Goal: Book appointment/travel/reservation

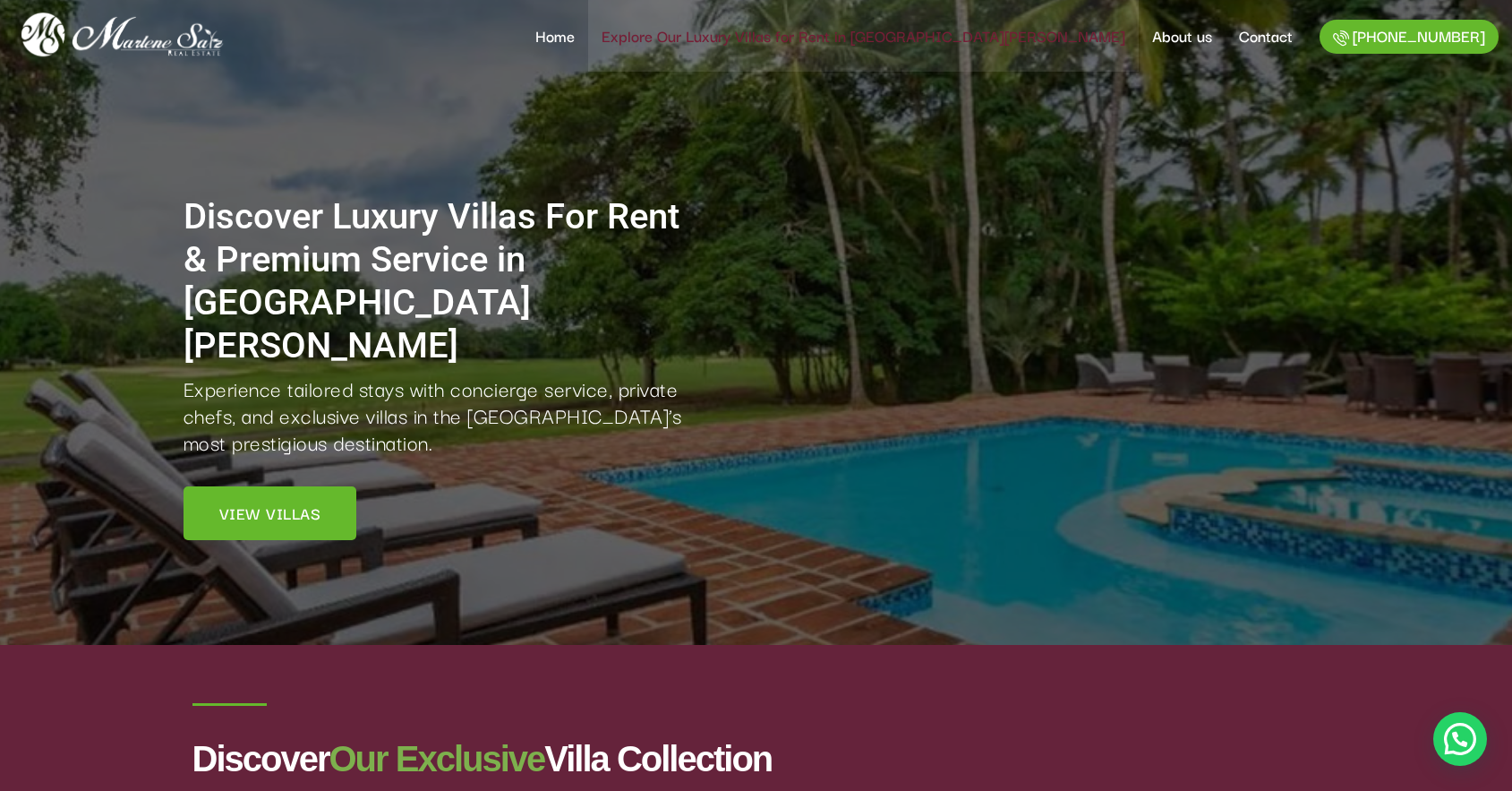
click at [1005, 29] on link "Explore Our Luxury Villas for Rent in [GEOGRAPHIC_DATA][PERSON_NAME]" at bounding box center [863, 35] width 551 height 71
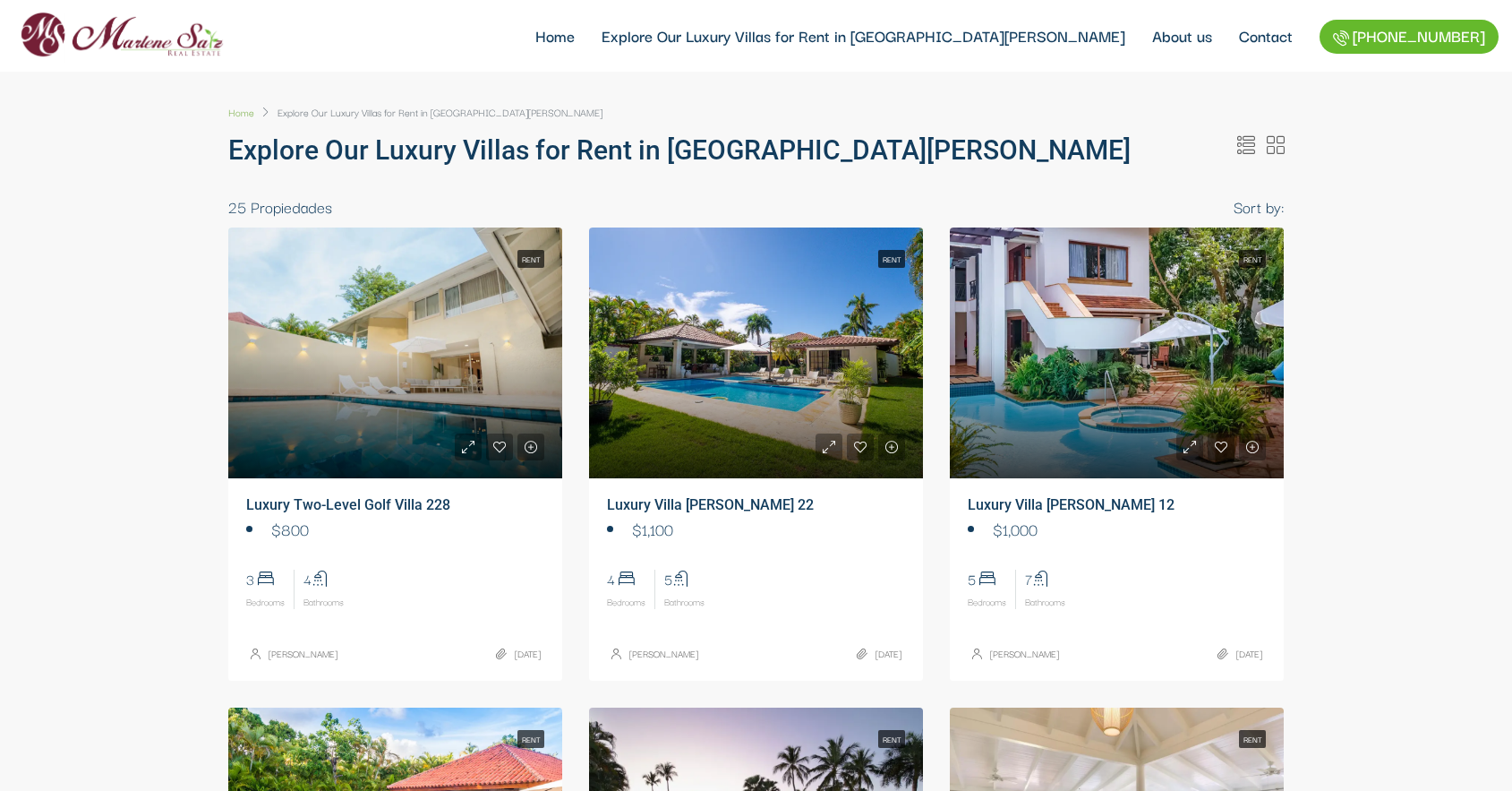
select select
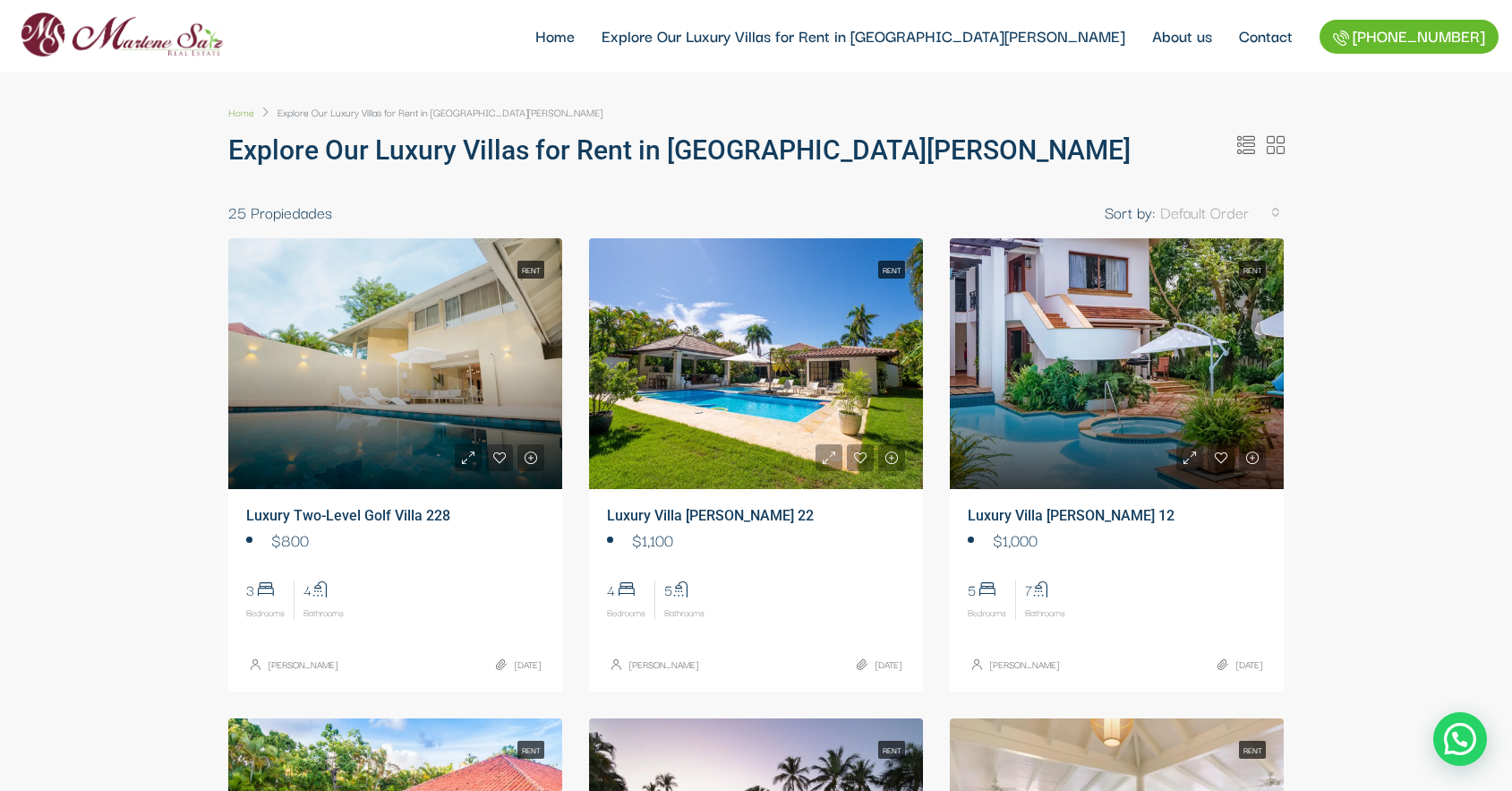
click at [742, 346] on link at bounding box center [756, 363] width 334 height 251
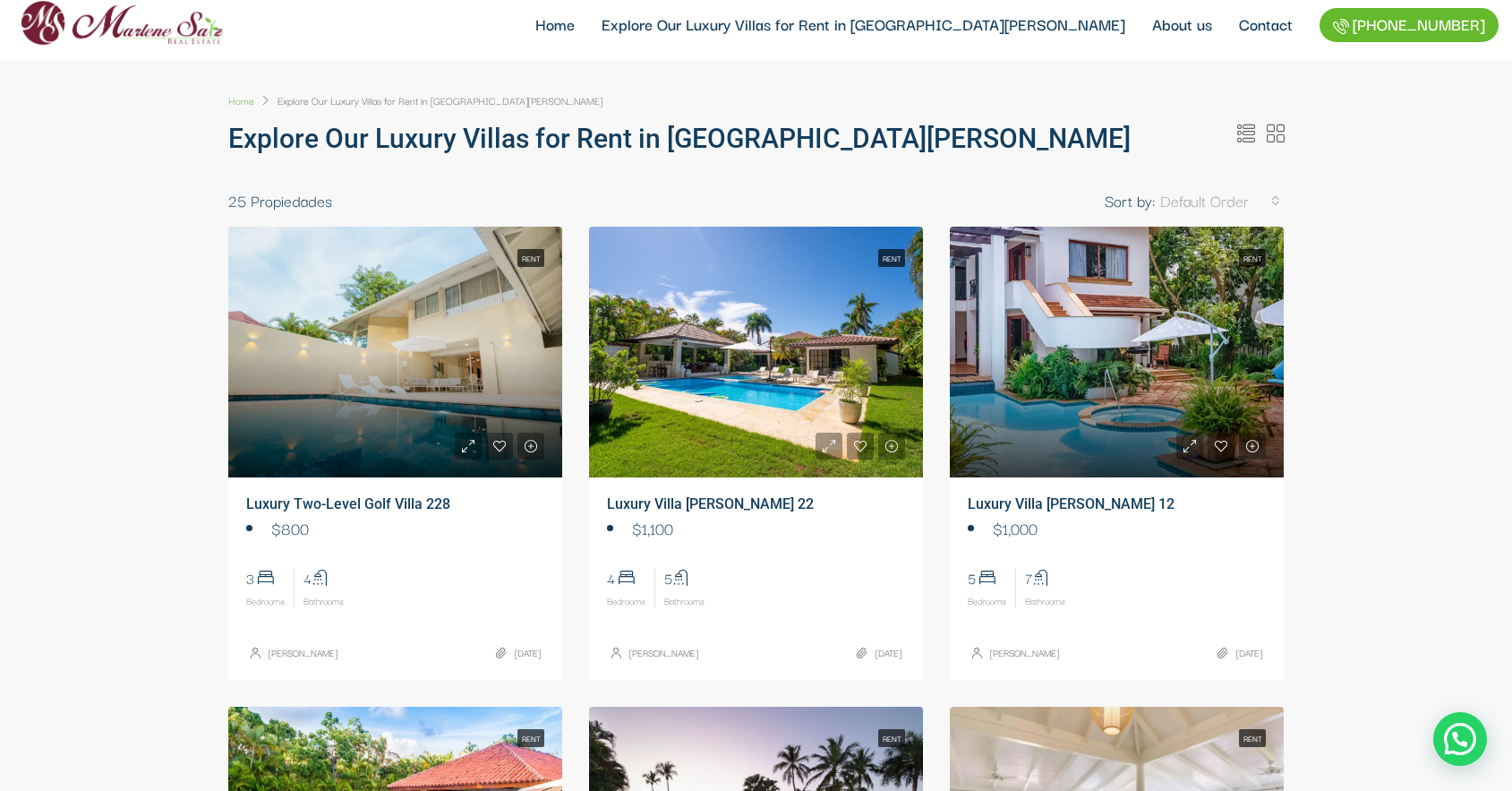
scroll to position [18, 0]
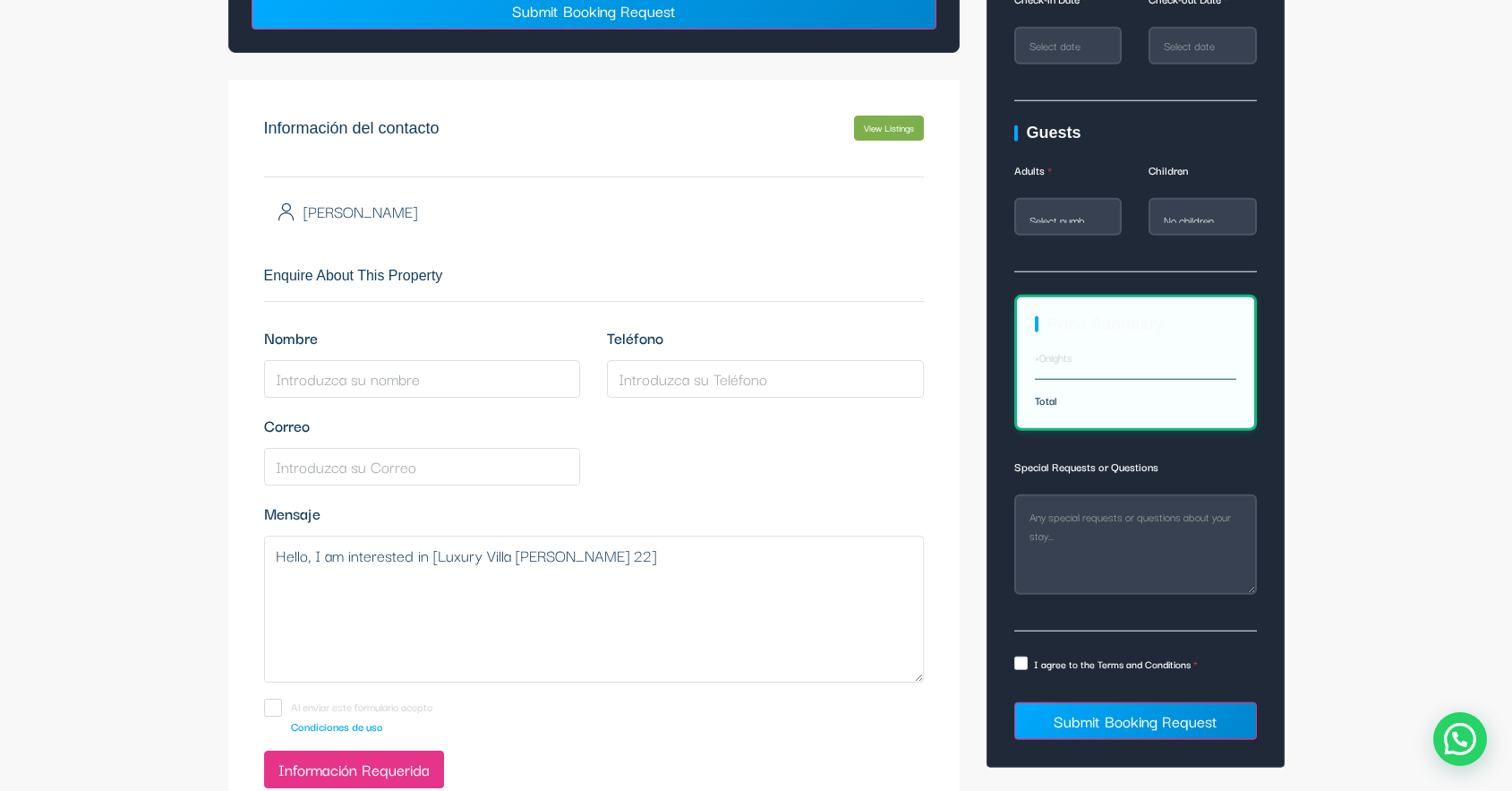
scroll to position [4900, 0]
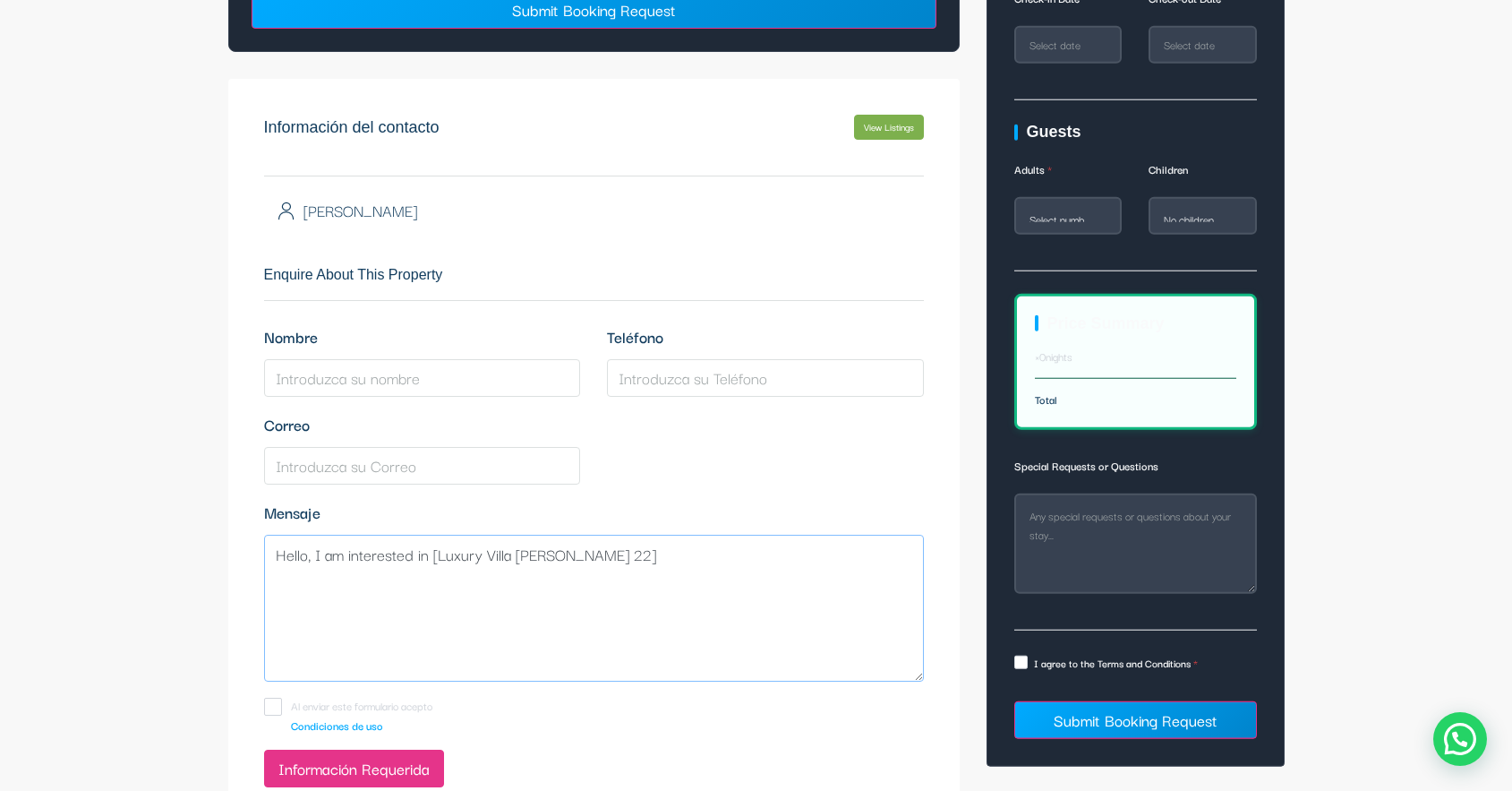
click at [695, 535] on textarea "Hello, I am interested in [Luxury Villa Vivero 22]" at bounding box center [594, 608] width 660 height 147
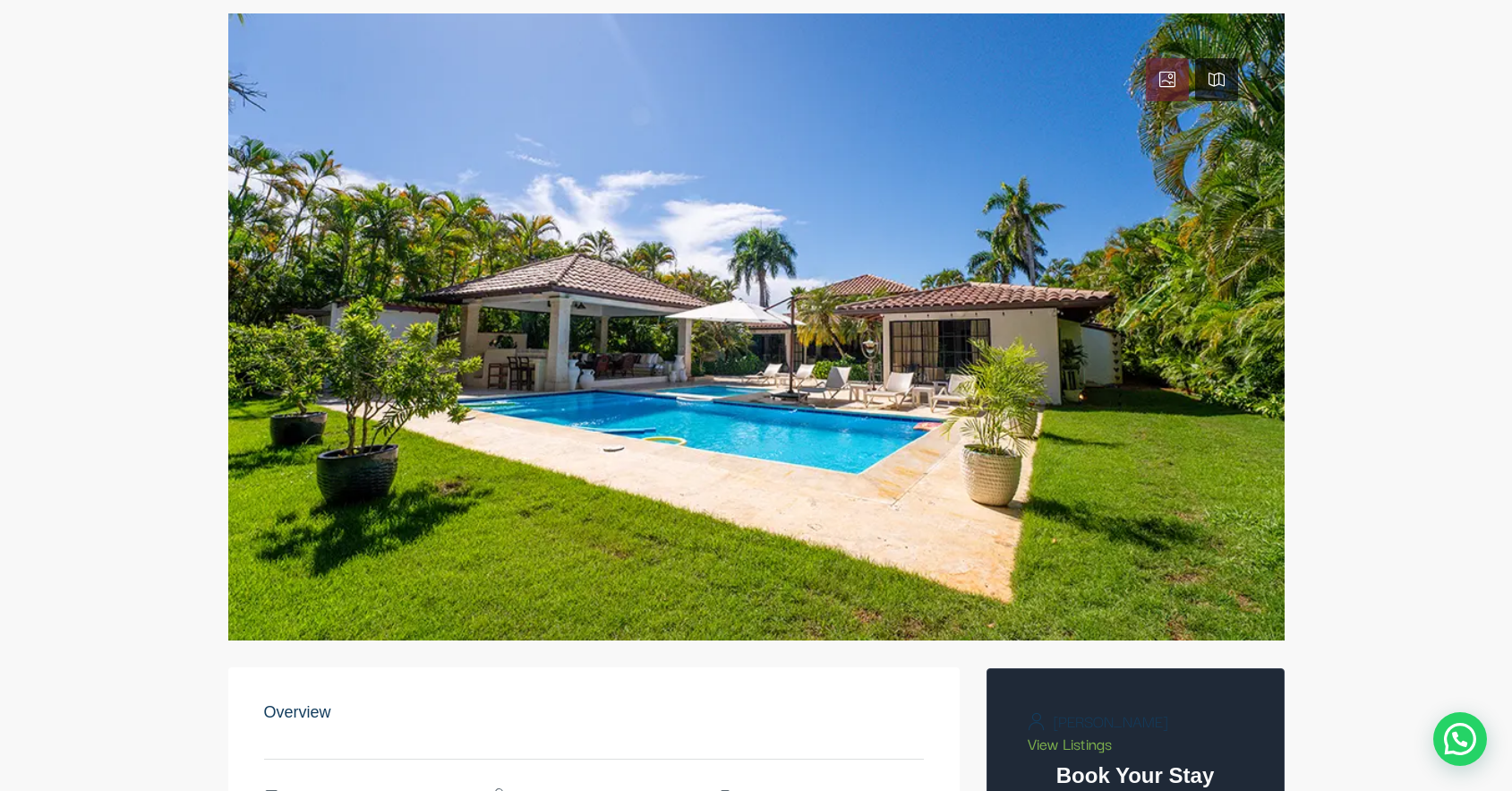
scroll to position [0, 0]
